Goal: Task Accomplishment & Management: Use online tool/utility

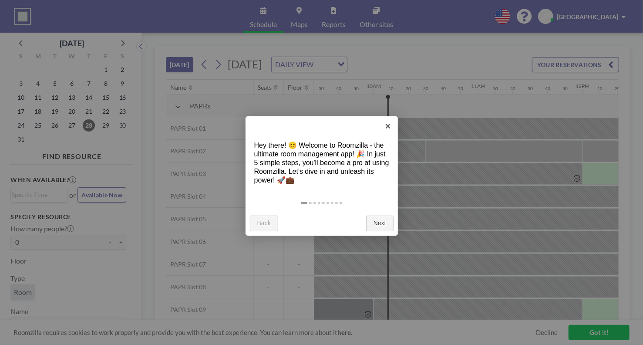
scroll to position [0, 1027]
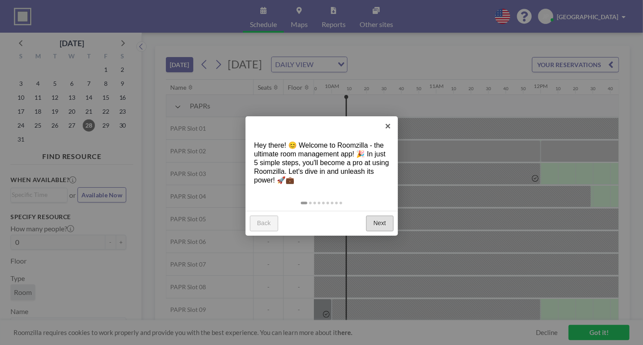
click at [369, 228] on link "Next" at bounding box center [379, 223] width 27 height 16
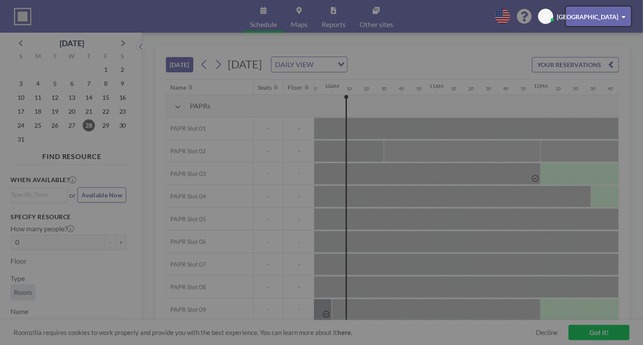
click at [373, 223] on div at bounding box center [321, 172] width 643 height 345
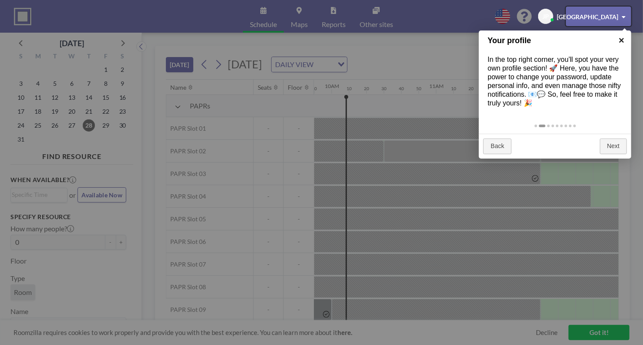
click at [623, 36] on link "×" at bounding box center [622, 40] width 20 height 20
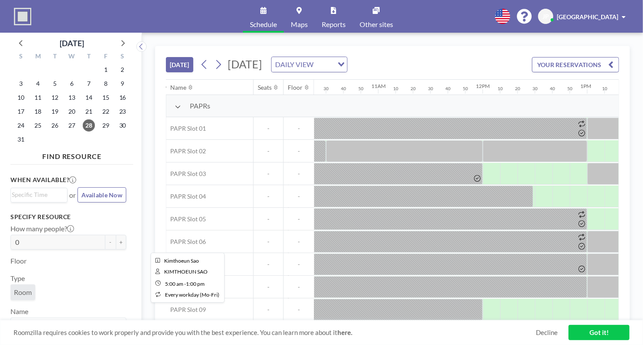
scroll to position [26, 1085]
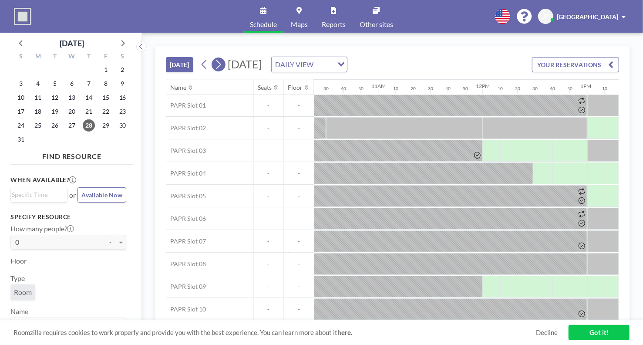
click at [219, 60] on icon at bounding box center [218, 64] width 8 height 13
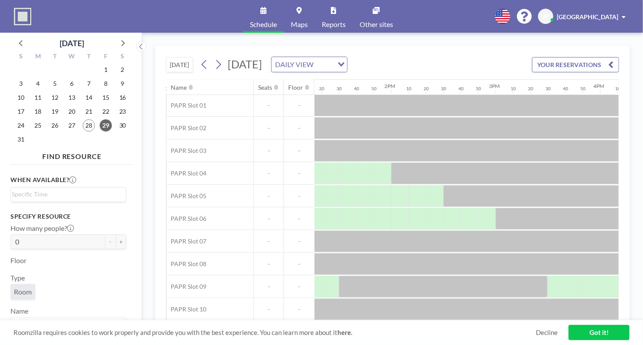
scroll to position [26, 1388]
drag, startPoint x: 442, startPoint y: 322, endPoint x: 493, endPoint y: 306, distance: 53.4
click at [467, 323] on div "Roomzilla requires cookies to work properly and provide you with the best exper…" at bounding box center [321, 332] width 643 height 25
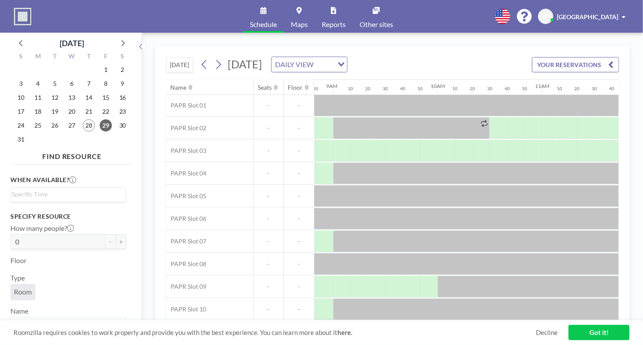
scroll to position [26, 1081]
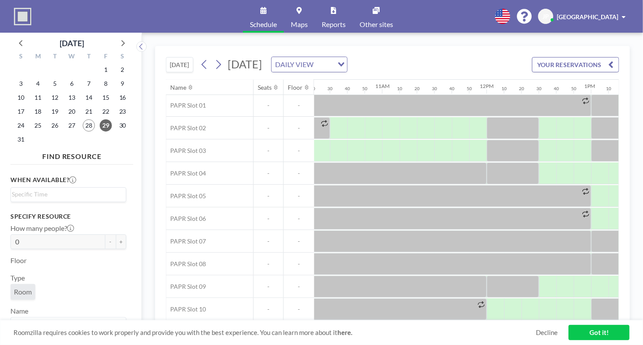
click at [406, 321] on div "Roomzilla requires cookies to work properly and provide you with the best exper…" at bounding box center [321, 332] width 643 height 25
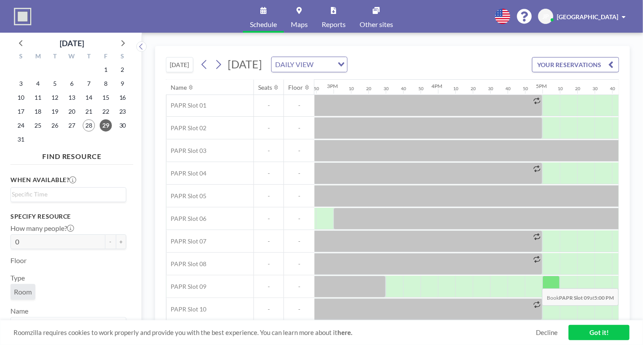
scroll to position [0, 1548]
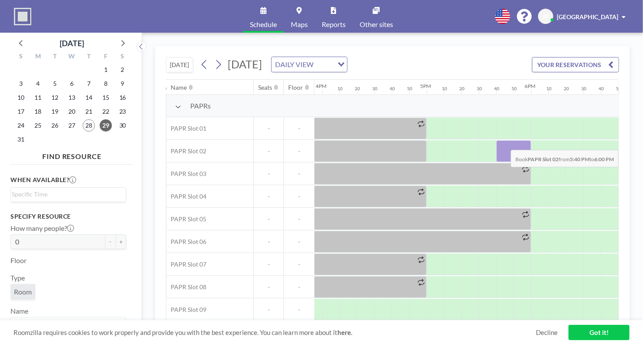
drag, startPoint x: 614, startPoint y: 142, endPoint x: 619, endPoint y: 143, distance: 5.3
click at [619, 143] on div "Name Seats Floor 12AM 10 20 30 40 50 1AM 10 20 30 40 50 2AM 10 20 30 40 50 3AM …" at bounding box center [392, 200] width 453 height 242
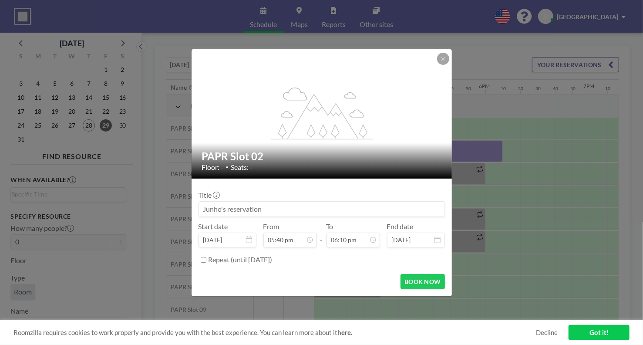
click at [446, 60] on button at bounding box center [443, 59] width 12 height 12
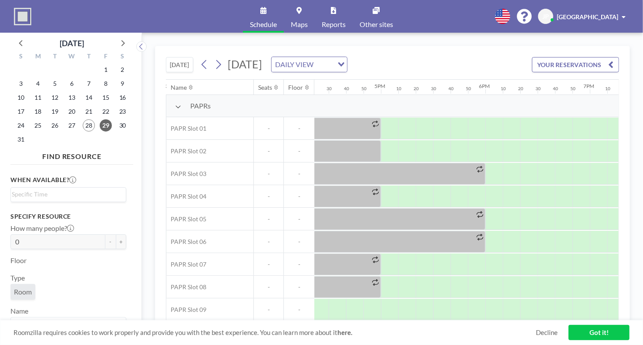
drag, startPoint x: 613, startPoint y: 109, endPoint x: 616, endPoint y: 114, distance: 5.5
click at [616, 114] on div "Name Seats Floor 12AM 10 20 30 40 50 1AM 10 20 30 40 50 2AM 10 20 30 40 50 3AM …" at bounding box center [392, 200] width 452 height 241
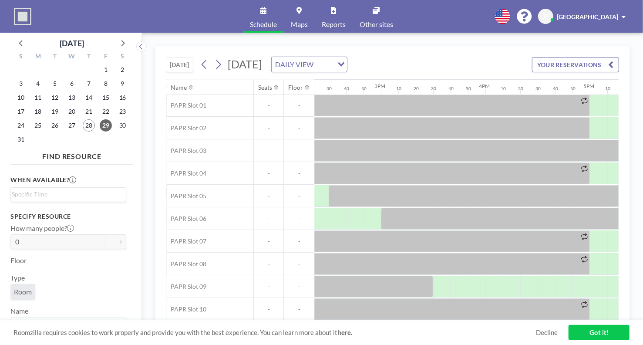
scroll to position [26, 1530]
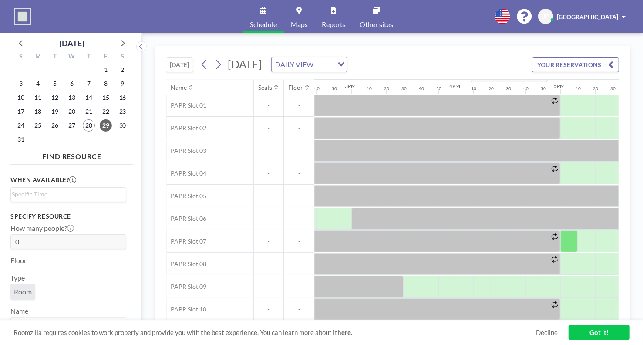
click at [464, 53] on div "[DATE] [DATE] DAILY VIEW Loading... YOUR RESERVATIONS" at bounding box center [392, 62] width 453 height 33
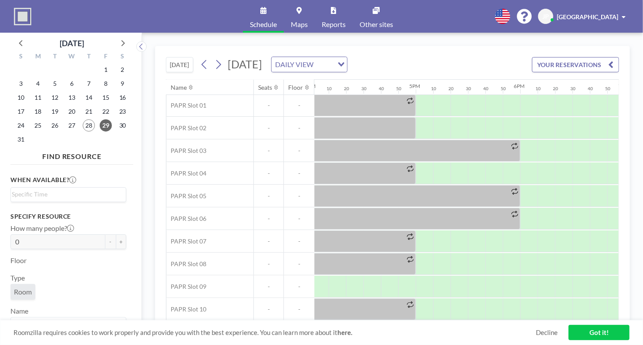
scroll to position [26, 1683]
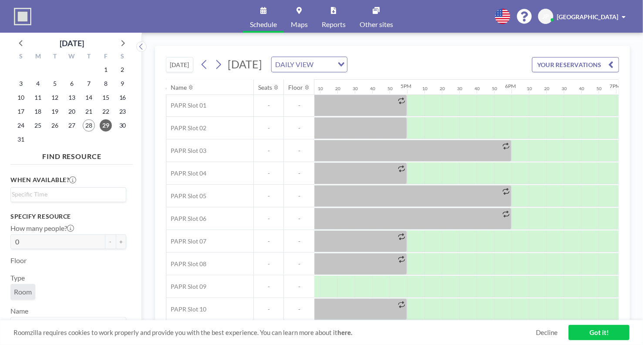
drag, startPoint x: -33, startPoint y: 238, endPoint x: -78, endPoint y: 237, distance: 45.3
